Goal: Find specific page/section: Find specific page/section

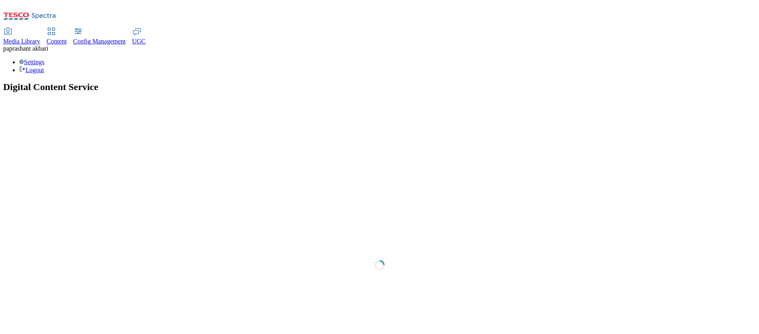
click at [40, 38] on div "Media Library" at bounding box center [21, 41] width 37 height 7
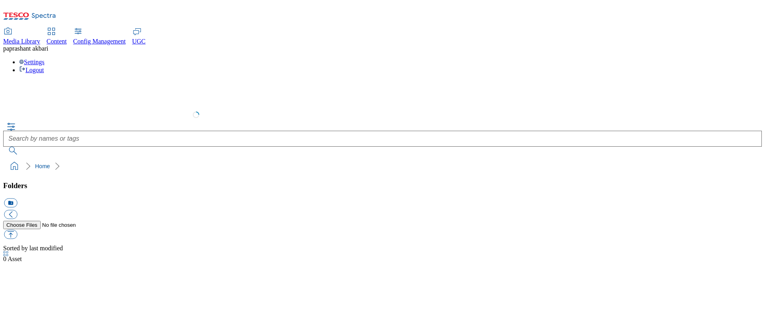
select select "flare-test"
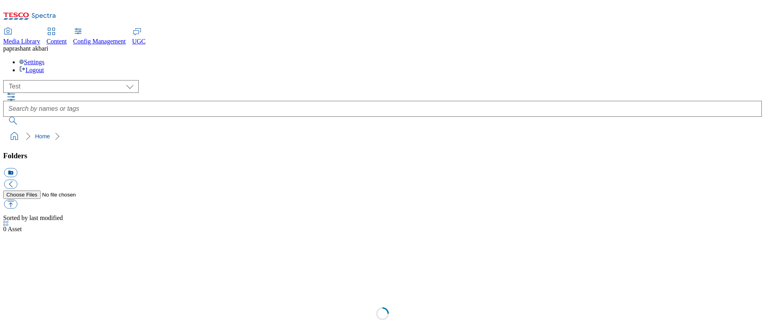
scroll to position [0, 0]
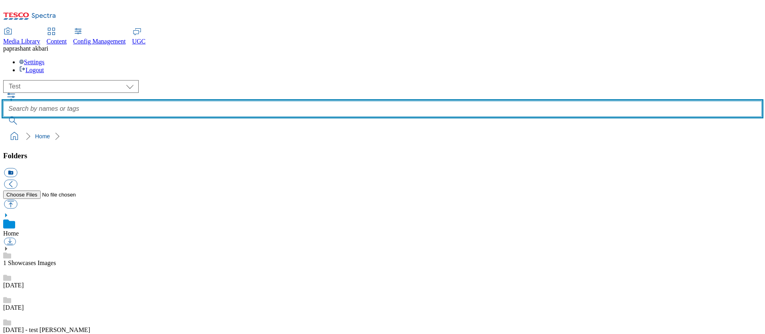
click at [283, 101] on input "text" at bounding box center [382, 109] width 759 height 16
paste input "2511-WF-199613"
type input "2511-WF-199613"
click at [3, 117] on button "submit" at bounding box center [13, 121] width 21 height 8
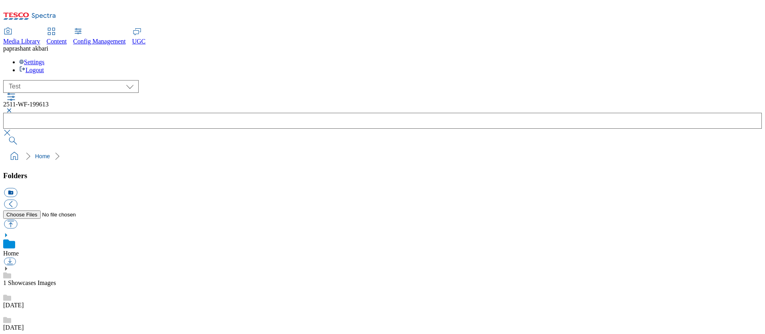
click at [13, 108] on button "button" at bounding box center [8, 110] width 10 height 5
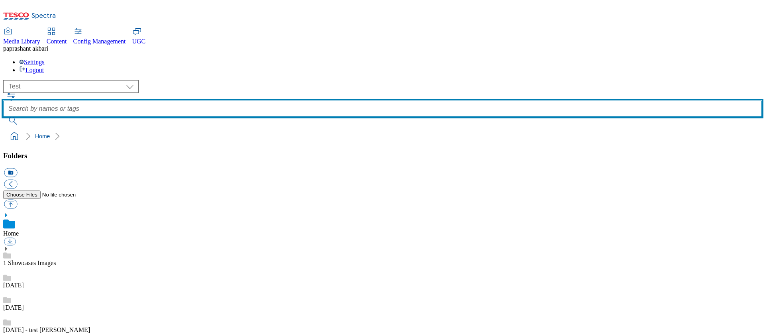
click at [307, 101] on input "text" at bounding box center [382, 109] width 759 height 16
paste input "2511-WF-199613.jpeg"
type input "2511-WF-199613.jpeg"
click at [3, 117] on button "submit" at bounding box center [13, 121] width 21 height 8
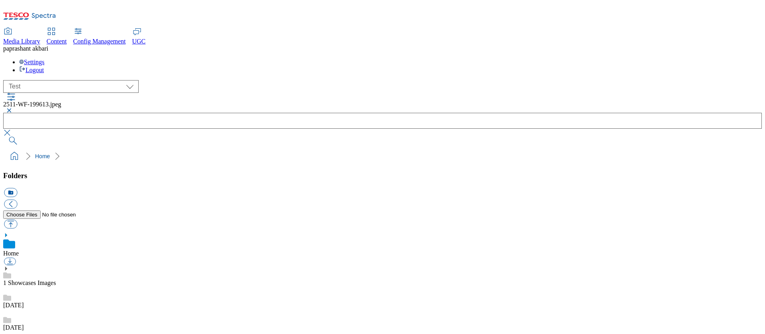
click at [9, 232] on icon at bounding box center [6, 235] width 6 height 6
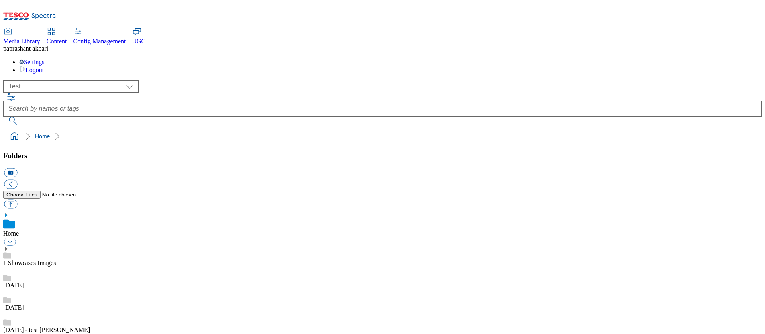
click at [9, 212] on icon at bounding box center [6, 215] width 6 height 6
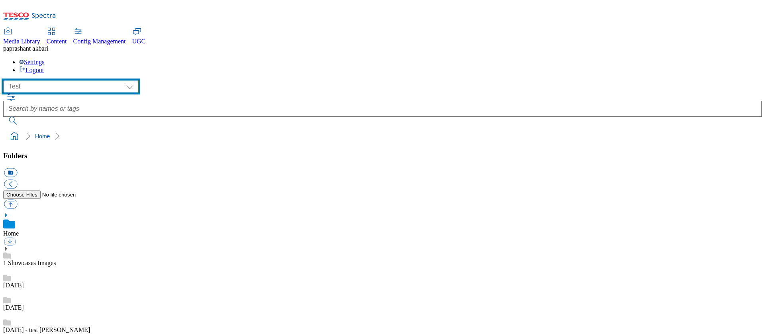
click at [34, 80] on select "All all CE Clubcard Boost UK Clubcard Marketing Clubcard ROI clubcard-boost-uk …" at bounding box center [71, 86] width 136 height 13
click at [6, 80] on select "All all CE Clubcard Boost UK Clubcard Marketing Clubcard ROI clubcard-boost-uk …" at bounding box center [71, 86] width 136 height 13
click at [21, 80] on select "All all CE Clubcard Boost UK Clubcard Marketing Clubcard ROI clubcard-boost-uk …" at bounding box center [71, 86] width 136 height 13
select select "ghs-[GEOGRAPHIC_DATA]"
click at [6, 80] on select "All all CE Clubcard Boost UK Clubcard Marketing Clubcard ROI clubcard-boost-uk …" at bounding box center [71, 86] width 136 height 13
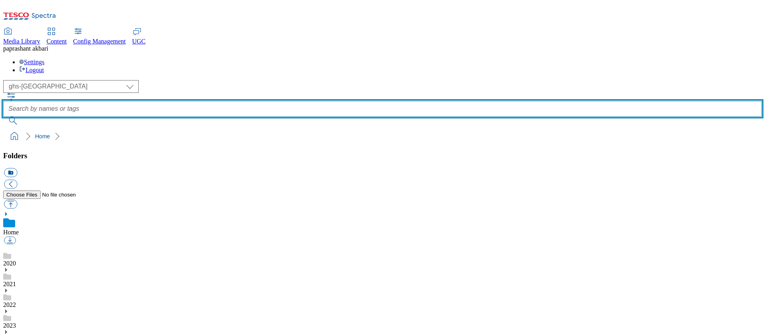
click at [319, 101] on input "text" at bounding box center [382, 109] width 759 height 16
paste input "2511-WF-199613.jpeg"
type input "2511-WF-199613.jpeg"
click at [3, 117] on button "submit" at bounding box center [13, 121] width 21 height 8
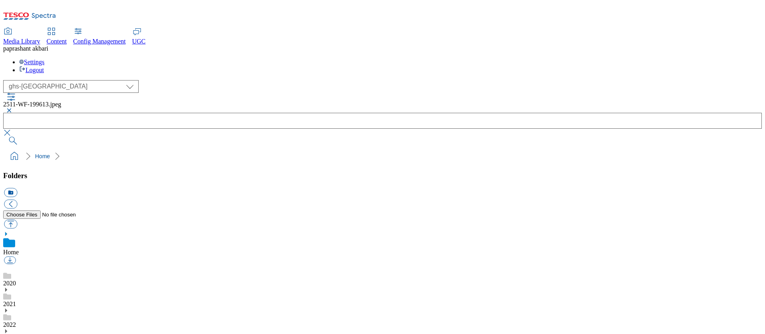
click at [13, 108] on button "button" at bounding box center [8, 110] width 10 height 5
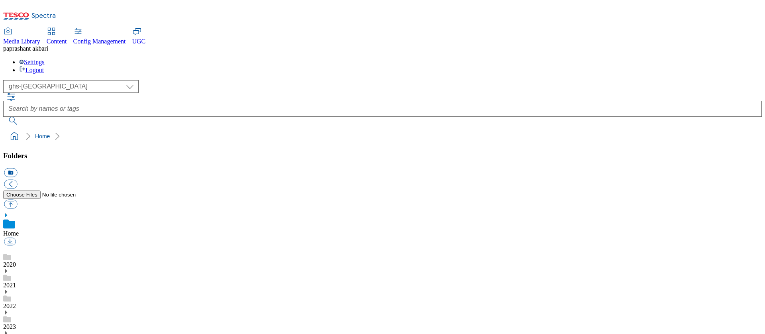
click at [16, 92] on icon "button" at bounding box center [11, 97] width 10 height 10
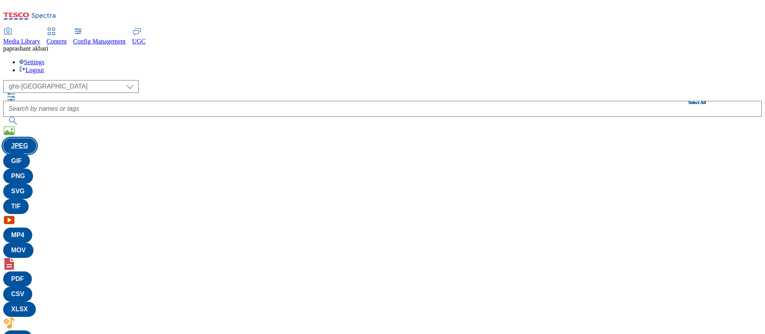
click at [36, 138] on button "JPEG" at bounding box center [19, 145] width 33 height 15
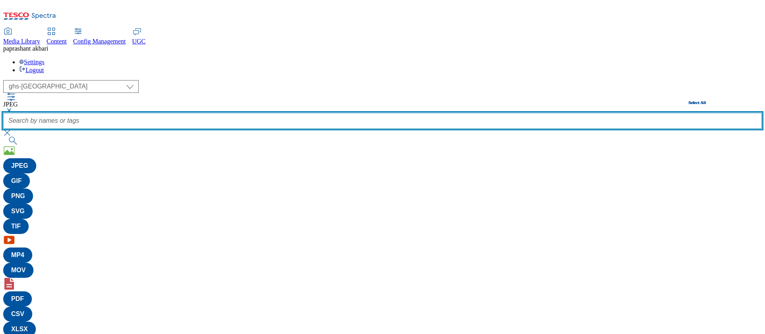
click at [309, 113] on input "text" at bounding box center [382, 121] width 759 height 16
click at [292, 113] on input "2511-WF"" at bounding box center [382, 121] width 759 height 16
type input ""2511-WF""
click at [3, 137] on button "submit" at bounding box center [13, 141] width 21 height 8
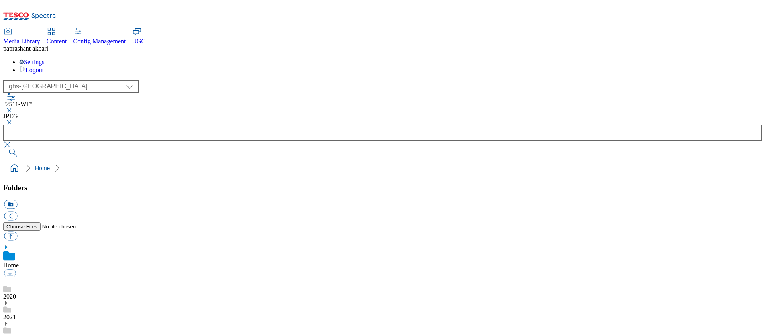
click at [13, 108] on button "button" at bounding box center [8, 110] width 10 height 5
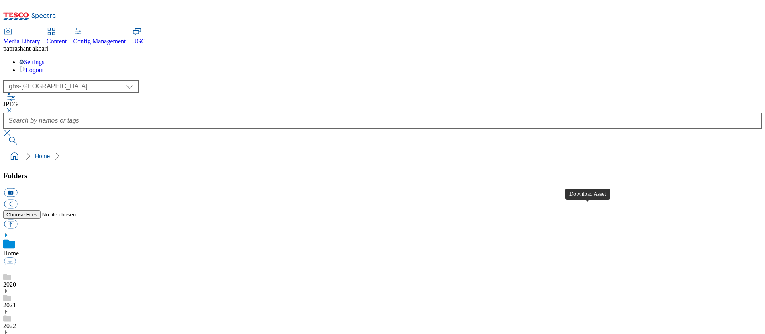
scroll to position [468, 0]
click at [9, 231] on icon at bounding box center [6, 234] width 6 height 6
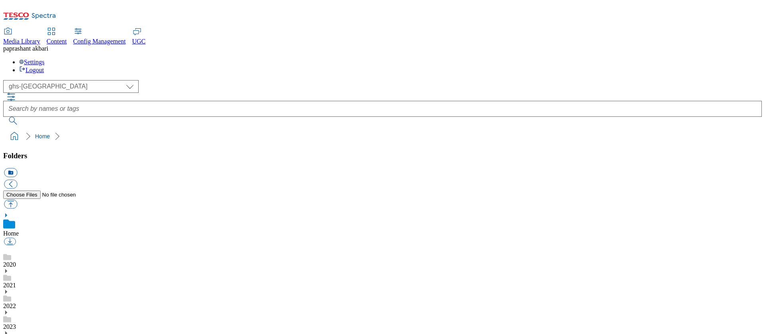
click at [9, 212] on icon at bounding box center [6, 215] width 6 height 6
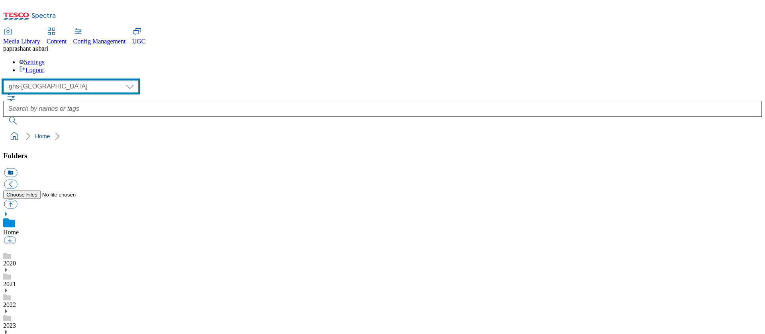
click at [31, 80] on select "All all CE Clubcard Boost UK Clubcard Marketing Clubcard ROI clubcard-boost-uk …" at bounding box center [71, 86] width 136 height 13
